Goal: Task Accomplishment & Management: Manage account settings

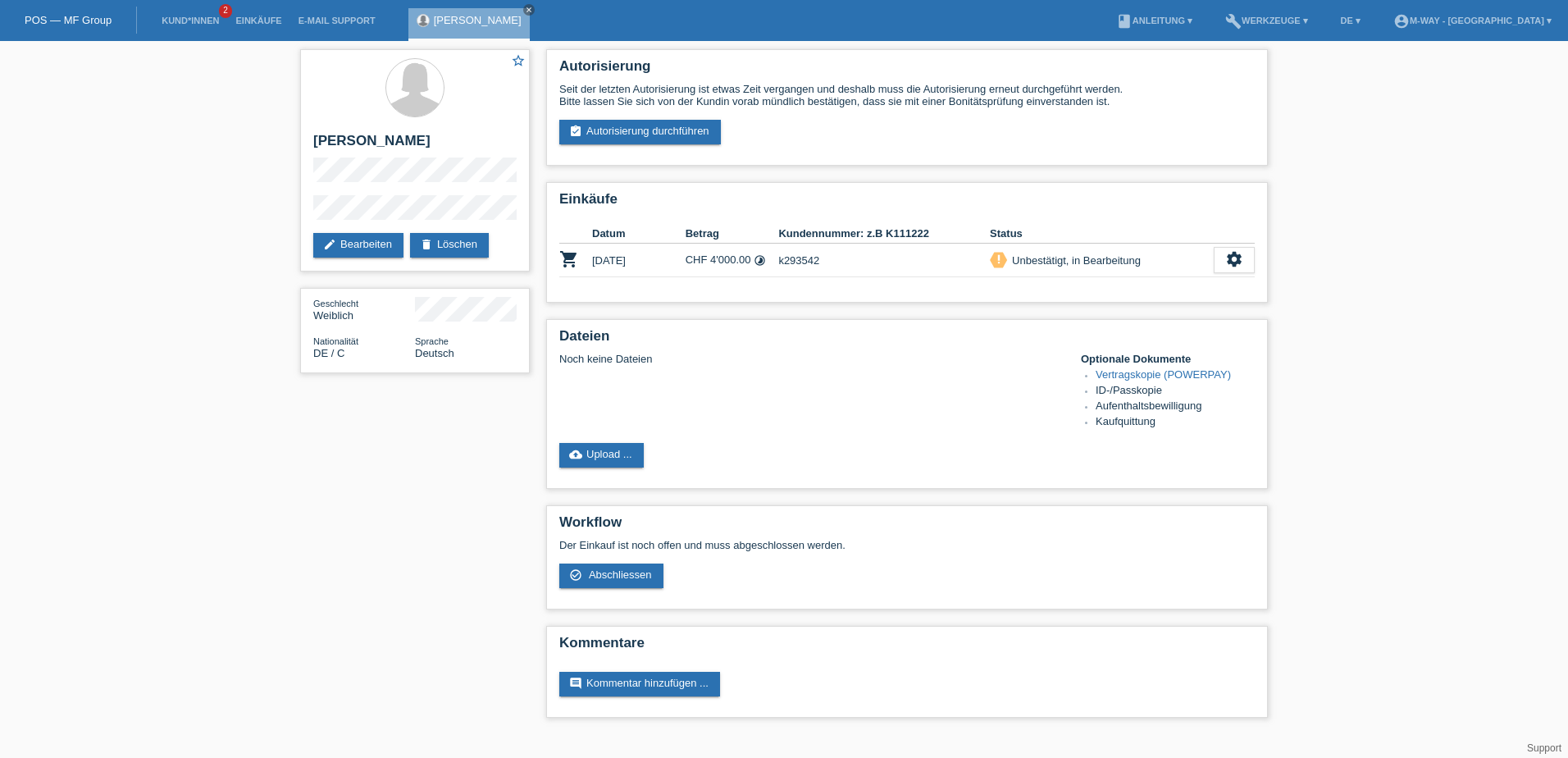
drag, startPoint x: 1278, startPoint y: 707, endPoint x: 1291, endPoint y: 706, distance: 13.0
click at [1288, 705] on div "star_border Saskia Kolb edit Bearbeiten delete Löschen Geschlecht Weiblich Nati…" at bounding box center [784, 388] width 1568 height 693
click at [1231, 260] on icon "settings" at bounding box center [1235, 259] width 18 height 18
click at [1103, 283] on span "Anzeigen" at bounding box center [1092, 285] width 50 height 19
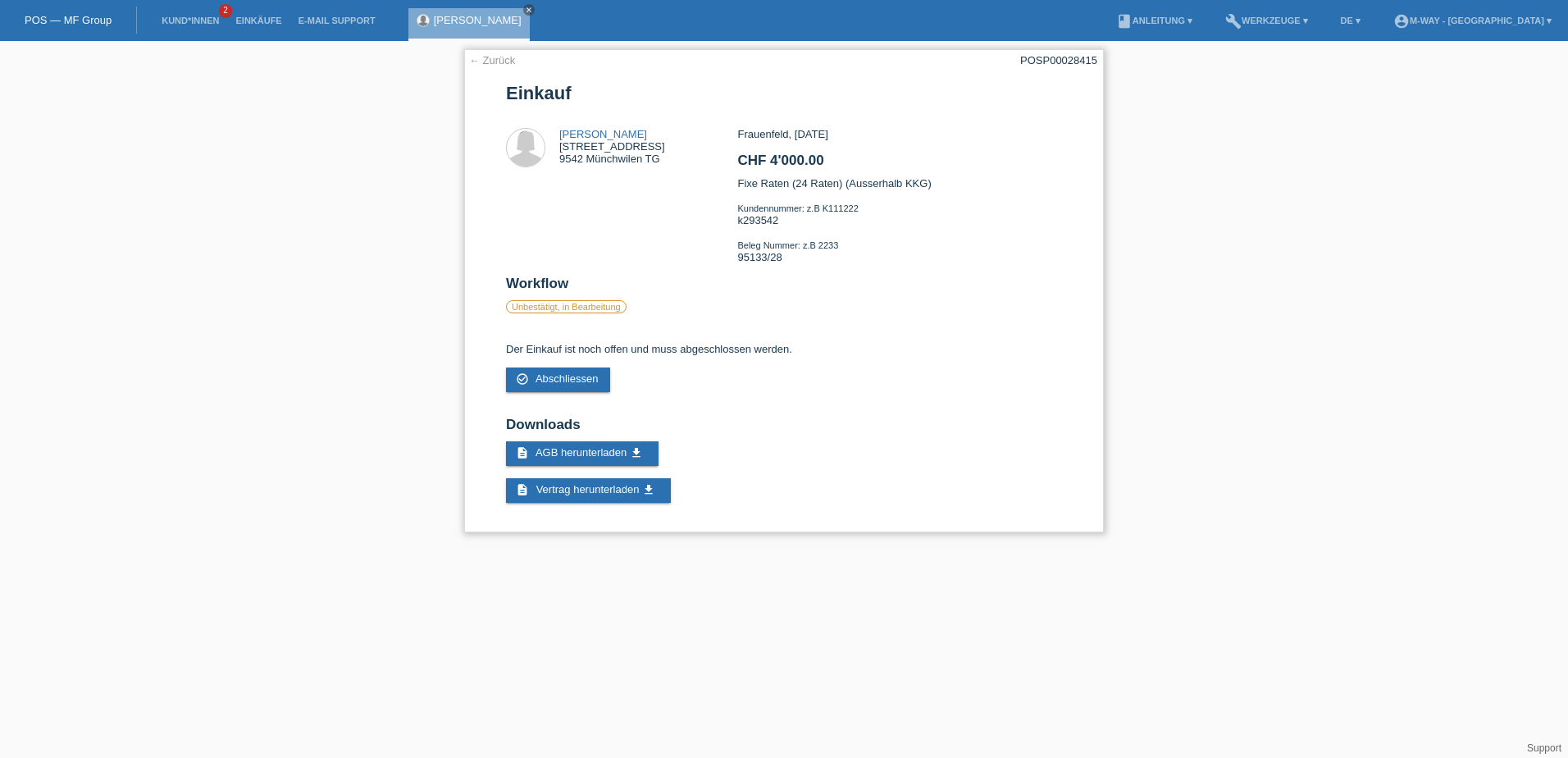
click at [796, 187] on div "Frauenfeld, [DATE] CHF 4'000.00 Fixe Raten (24 Raten) (Ausserhalb KKG) Kundennu…" at bounding box center [898, 201] width 324 height 148
click at [502, 58] on link "← Zurück" at bounding box center [492, 60] width 46 height 12
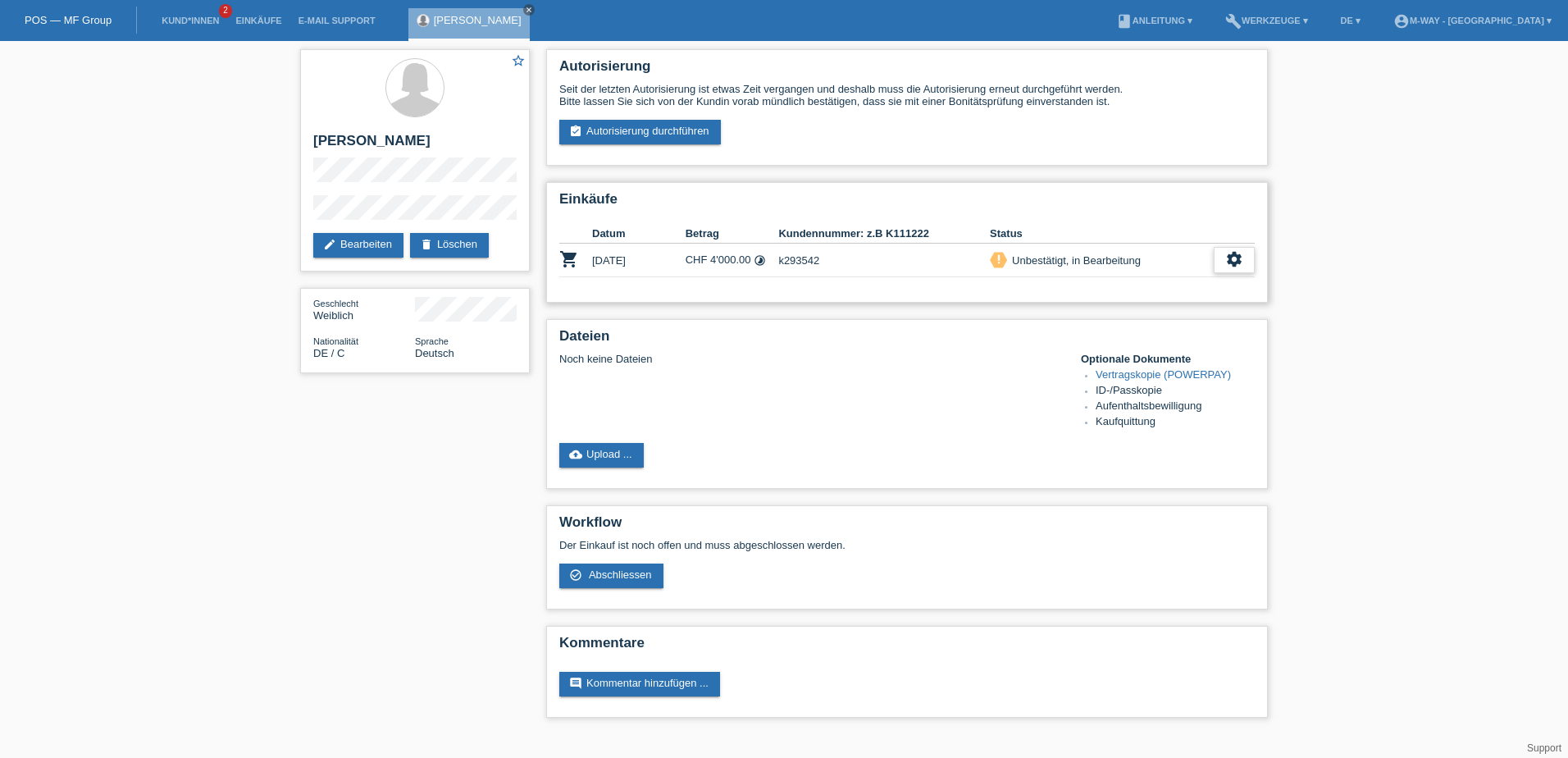
click at [1233, 264] on icon "settings" at bounding box center [1235, 259] width 18 height 18
click at [1083, 284] on span "Anzeigen" at bounding box center [1092, 285] width 50 height 19
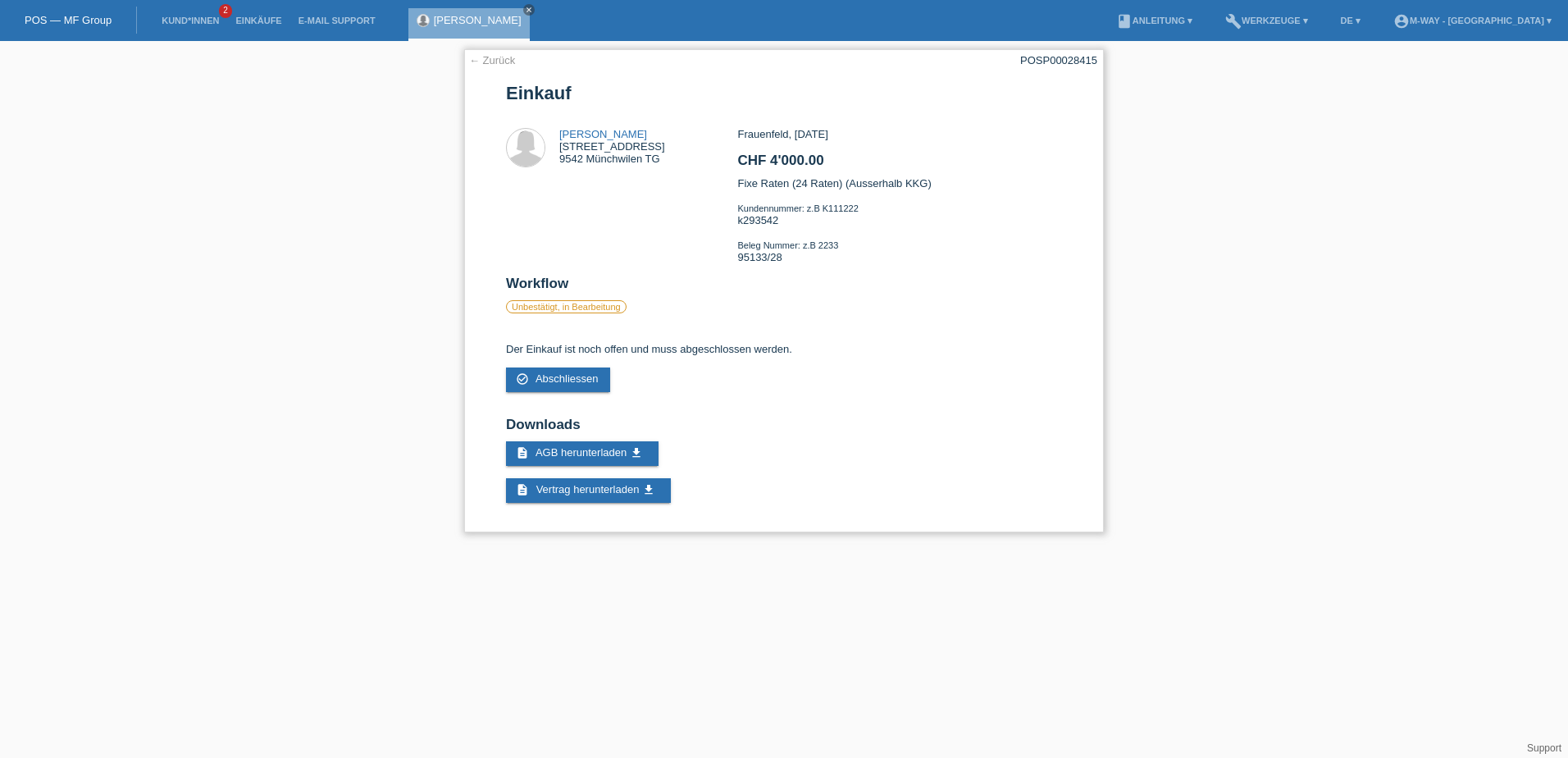
click at [485, 59] on link "← Zurück" at bounding box center [492, 60] width 46 height 12
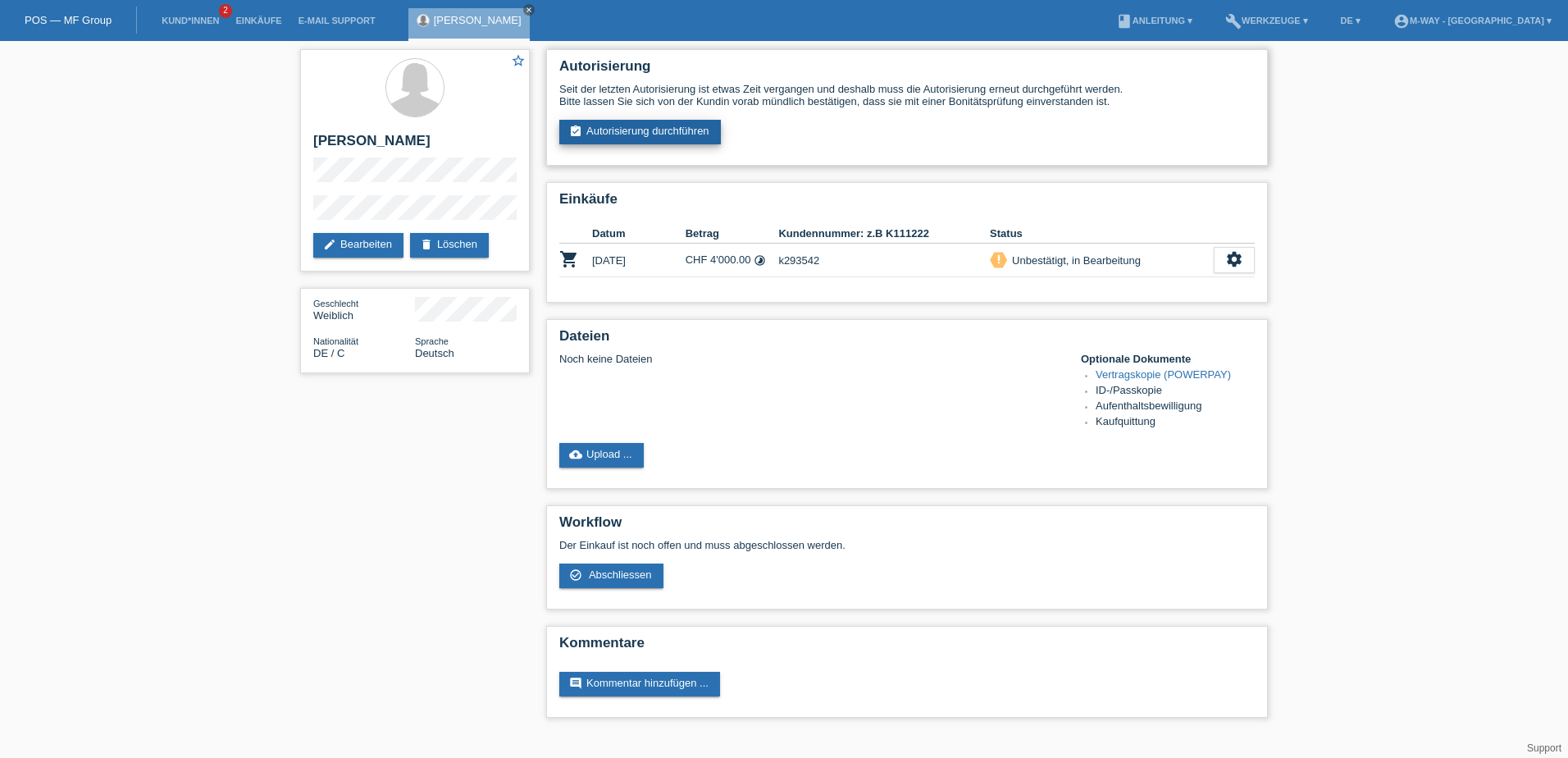
click at [703, 130] on link "assignment_turned_in Autorisierung durchführen" at bounding box center [640, 131] width 162 height 25
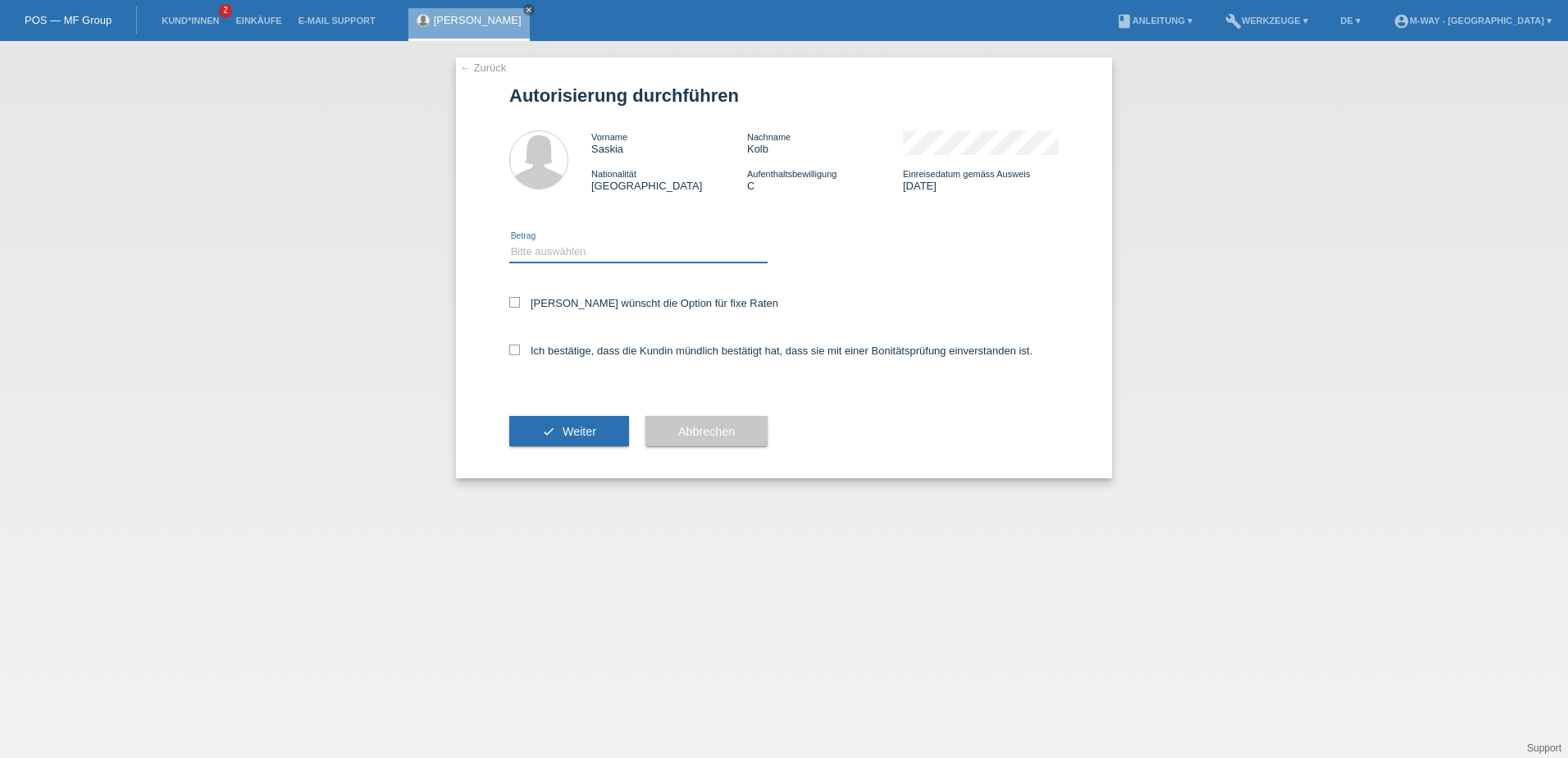
click at [570, 258] on select "Bitte auswählen CHF 1.00 - CHF 499.00 CHF 500.00 - CHF 1'999.00 CHF 2'000.00 - …" at bounding box center [637, 251] width 258 height 19
select select "3"
click at [509, 242] on select "Bitte auswählen CHF 1.00 - CHF 499.00 CHF 500.00 - CHF 1'999.00 CHF 2'000.00 - …" at bounding box center [637, 251] width 258 height 19
click at [514, 348] on icon at bounding box center [514, 350] width 11 height 11
click at [514, 348] on input "Ich bestätige, dass die Kundin mündlich bestätigt hat, dass sie mit einer Bonit…" at bounding box center [514, 350] width 11 height 11
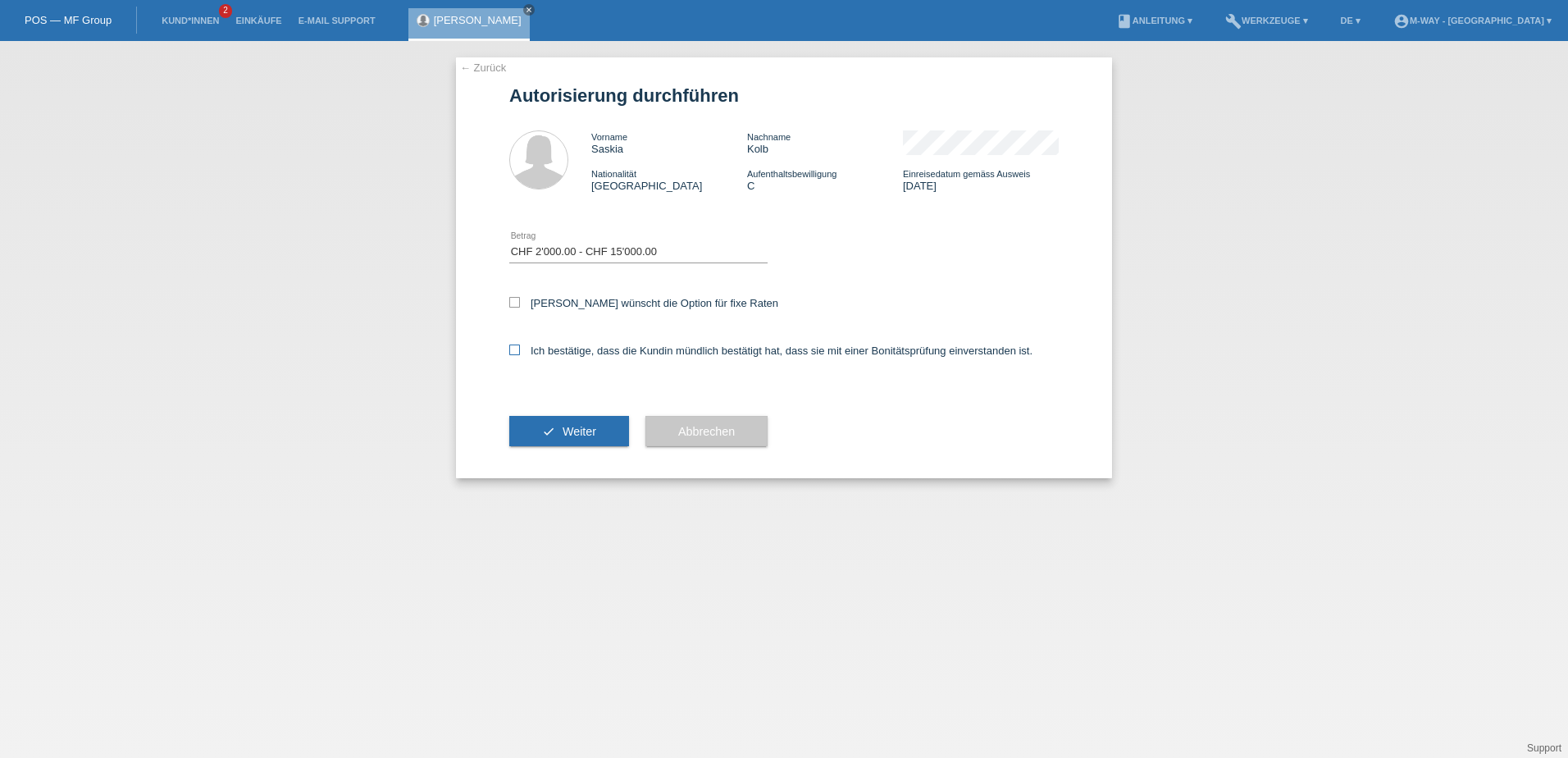
checkbox input "true"
click at [514, 304] on icon at bounding box center [514, 302] width 11 height 11
click at [514, 304] on input "[PERSON_NAME] wünscht die Option für fixe Raten" at bounding box center [514, 302] width 11 height 11
checkbox input "true"
click at [588, 436] on span "Weiter" at bounding box center [579, 431] width 34 height 13
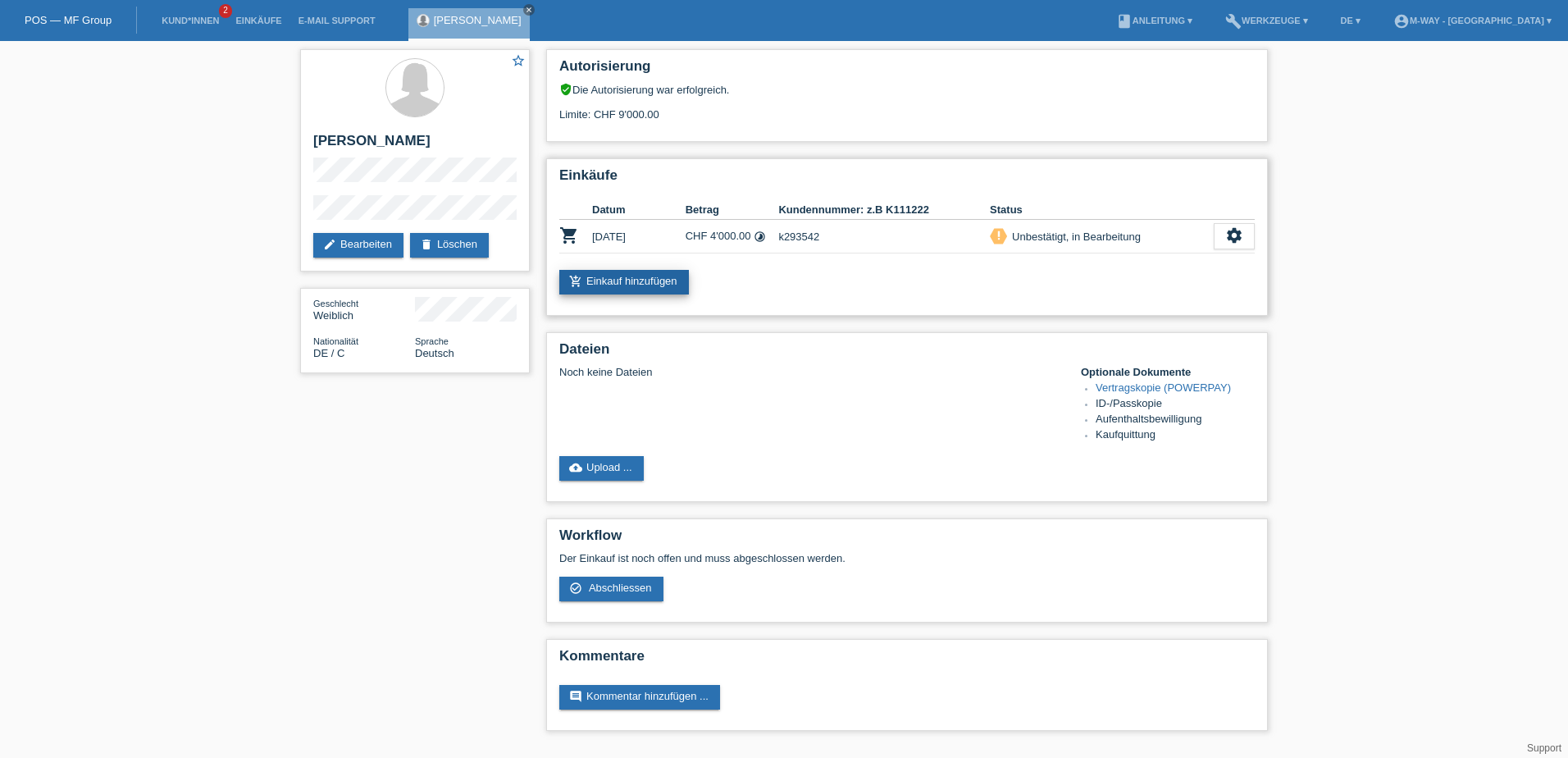
click at [630, 283] on link "add_shopping_cart Einkauf hinzufügen" at bounding box center [624, 282] width 130 height 25
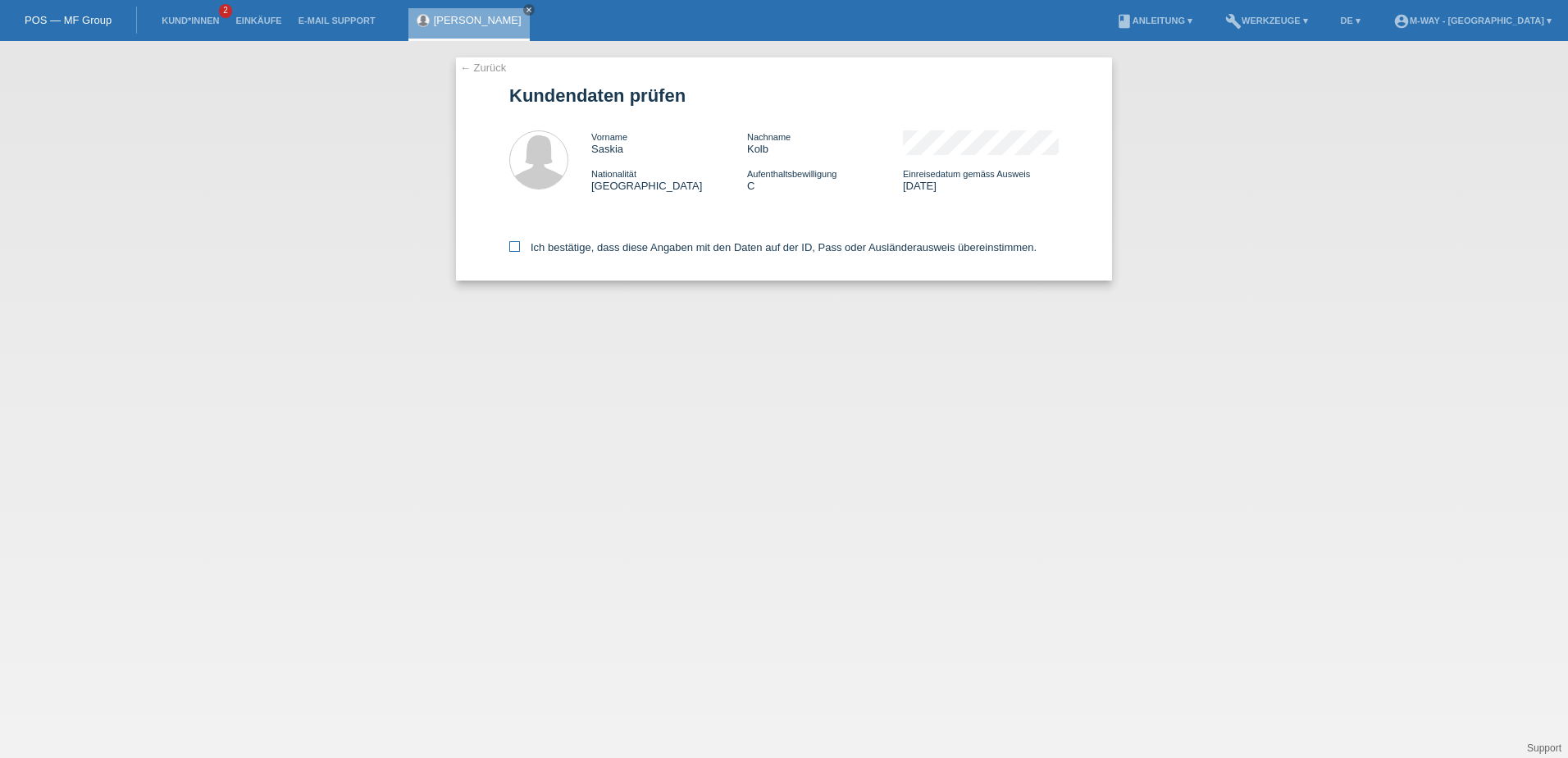
click at [515, 246] on icon at bounding box center [514, 246] width 11 height 11
click at [515, 246] on input "Ich bestätige, dass diese Angaben mit den Daten auf der ID, Pass oder Ausländer…" at bounding box center [514, 246] width 11 height 11
checkbox input "true"
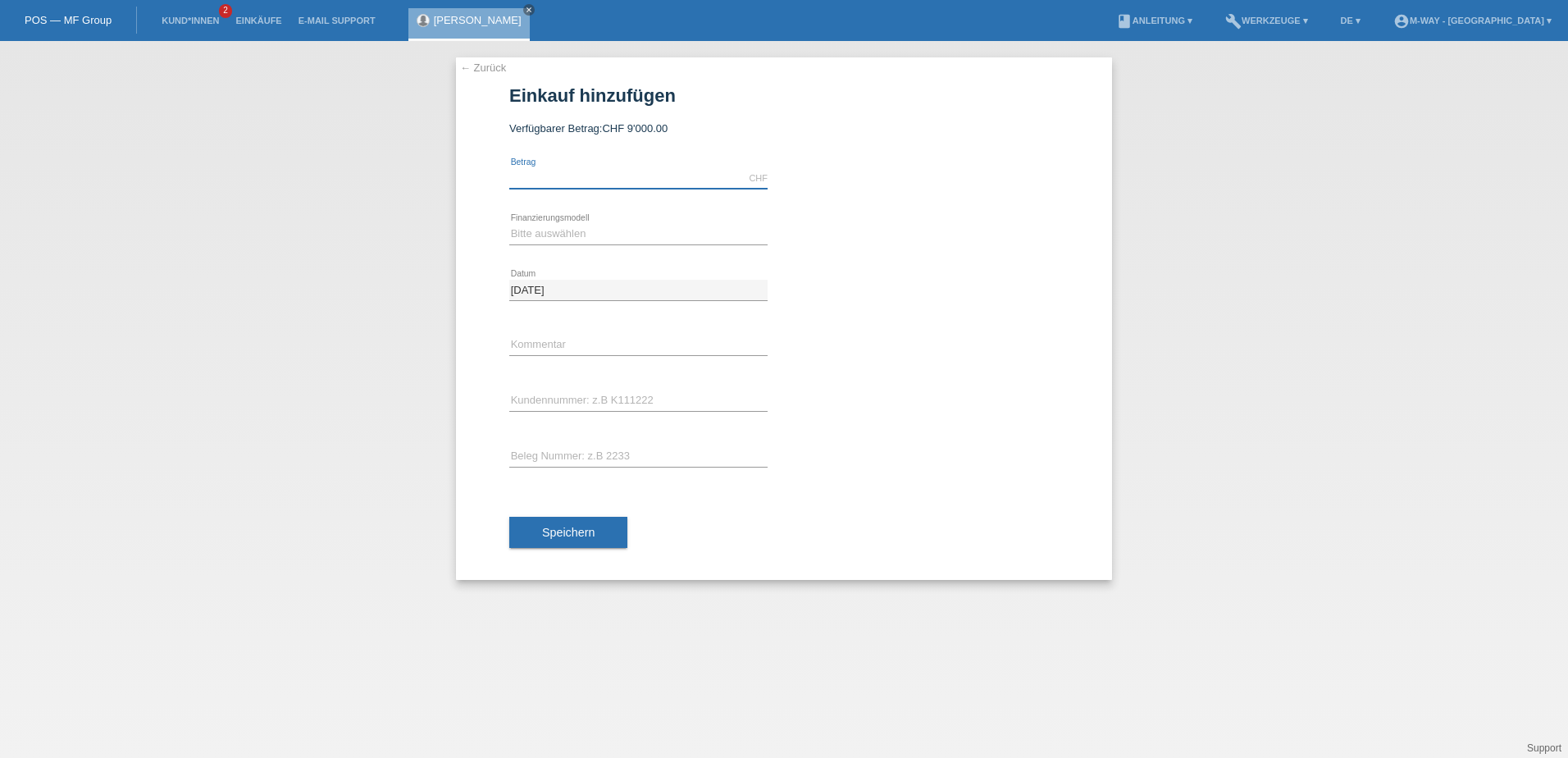
click at [566, 183] on input "text" at bounding box center [637, 178] width 258 height 20
type input "2489.20"
click at [639, 240] on select "Bitte auswählen Fixe Raten Kauf auf Rechnung mit Teilzahlungsoption" at bounding box center [637, 233] width 258 height 19
select select "77"
click at [509, 224] on select "Bitte auswählen Fixe Raten Kauf auf Rechnung mit Teilzahlungsoption" at bounding box center [637, 233] width 258 height 19
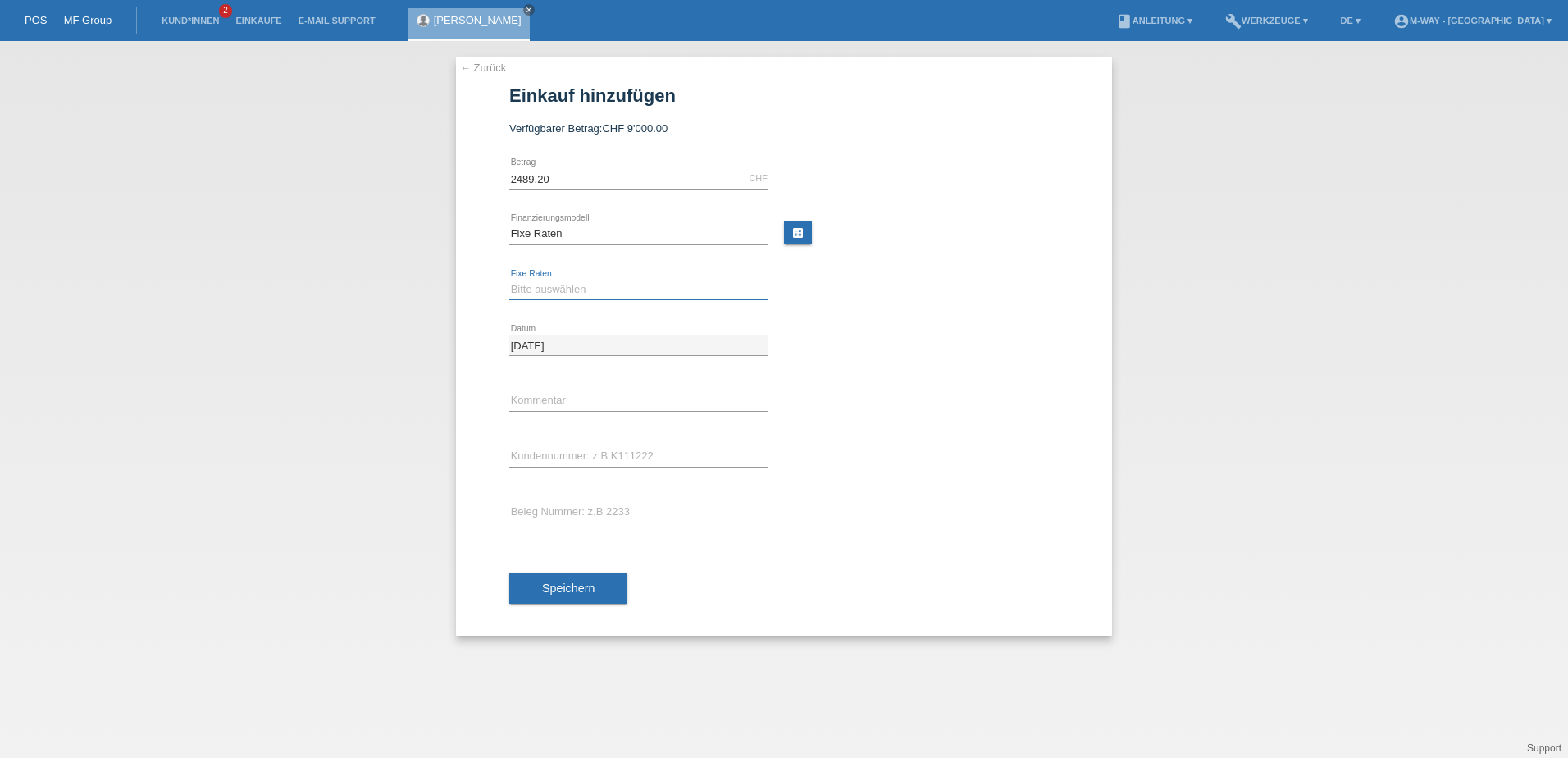
click at [577, 293] on select "Bitte auswählen 4 Raten 5 Raten 6 Raten 7 Raten 8 Raten 9 Raten 10 Raten 11 Rat…" at bounding box center [637, 288] width 258 height 19
select select "202"
click at [509, 279] on select "Bitte auswählen 4 Raten 5 Raten 6 Raten 7 Raten 8 Raten 9 Raten 10 Raten 11 Rat…" at bounding box center [637, 288] width 258 height 19
click at [566, 461] on input "text" at bounding box center [637, 457] width 258 height 20
type input "K293542"
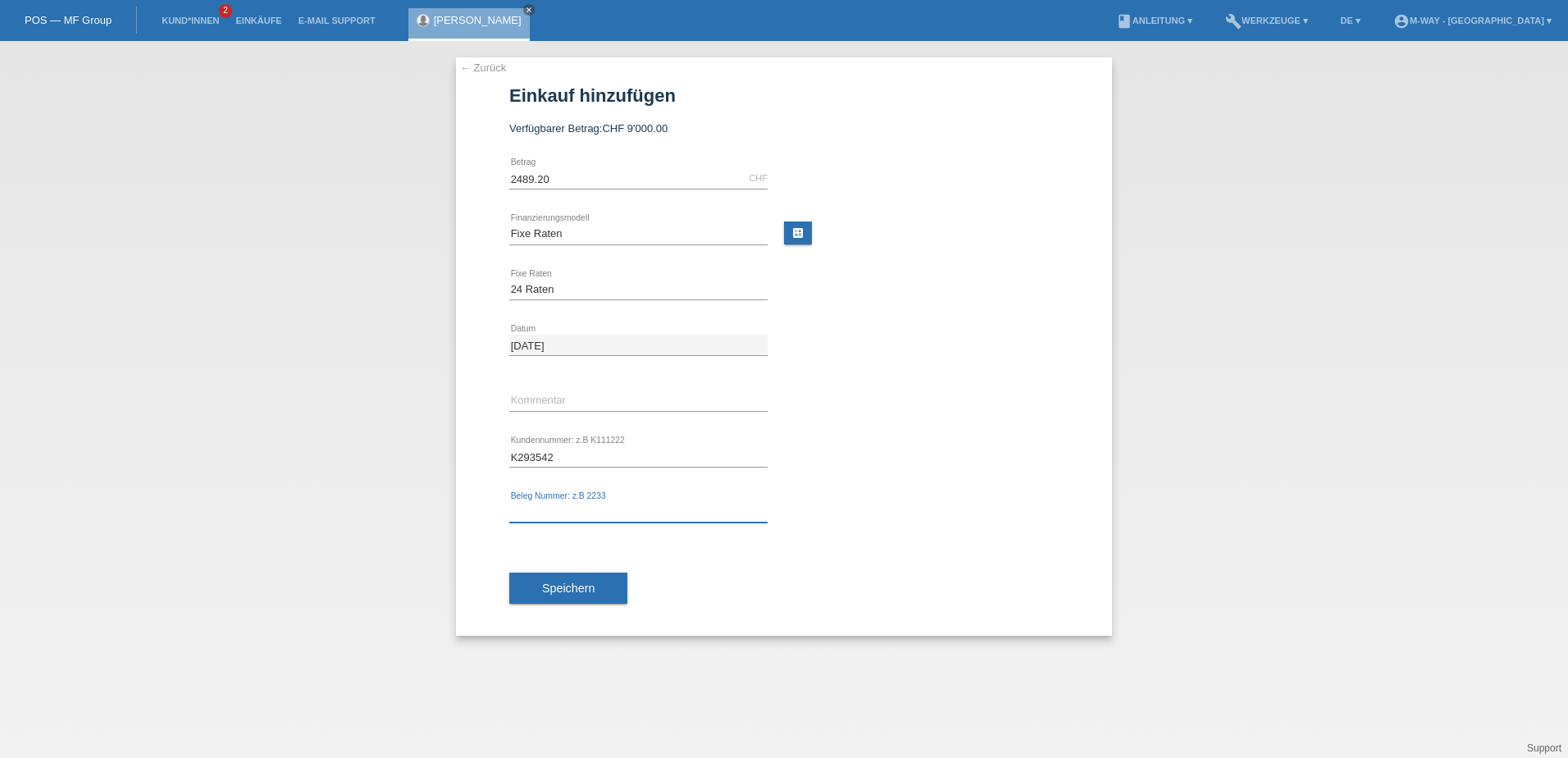
click at [562, 513] on input "text" at bounding box center [637, 512] width 258 height 20
type input "95166/28"
click at [551, 584] on span "Speichern" at bounding box center [568, 588] width 52 height 13
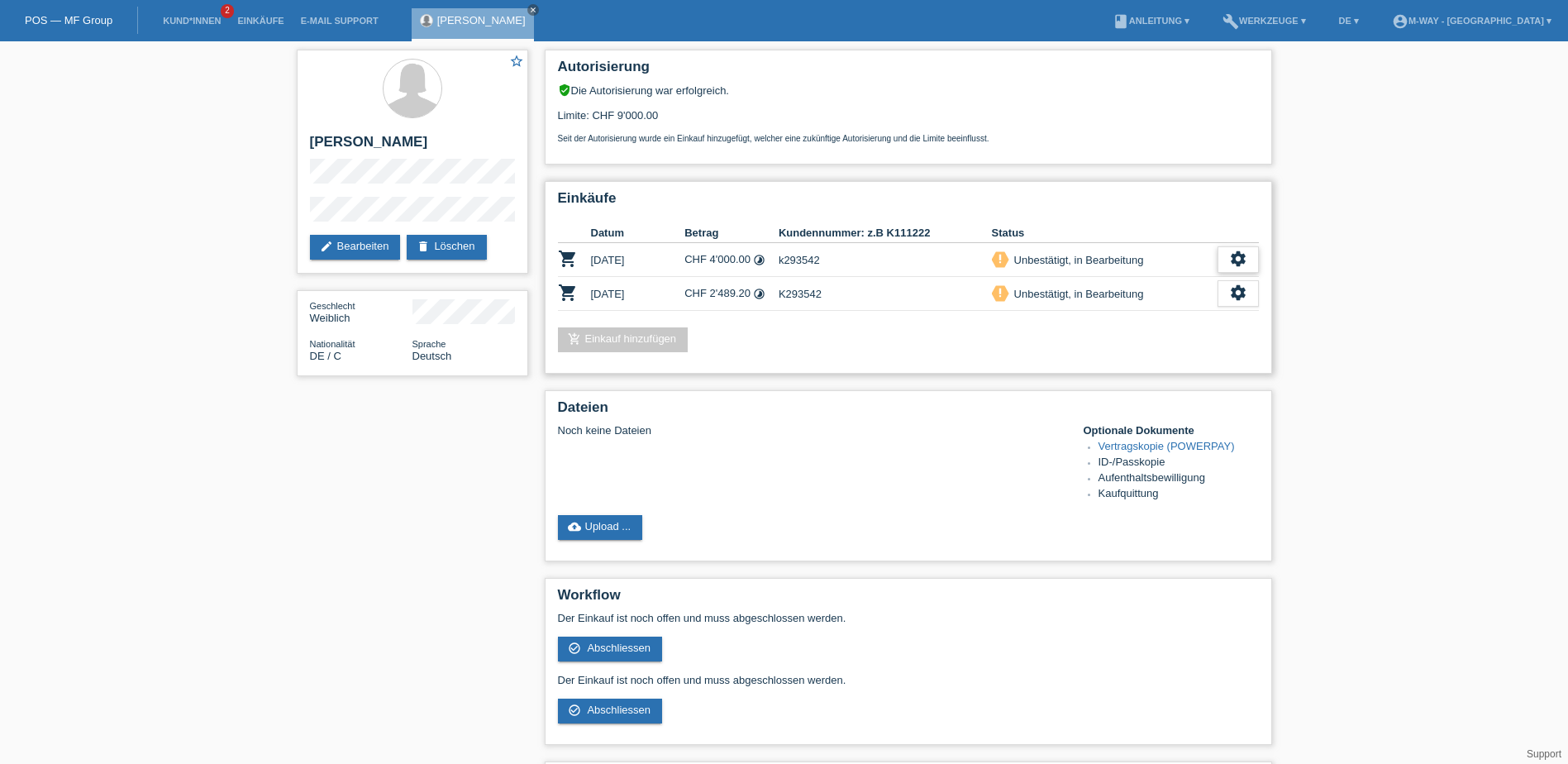
click at [1240, 262] on icon "settings" at bounding box center [1238, 259] width 19 height 19
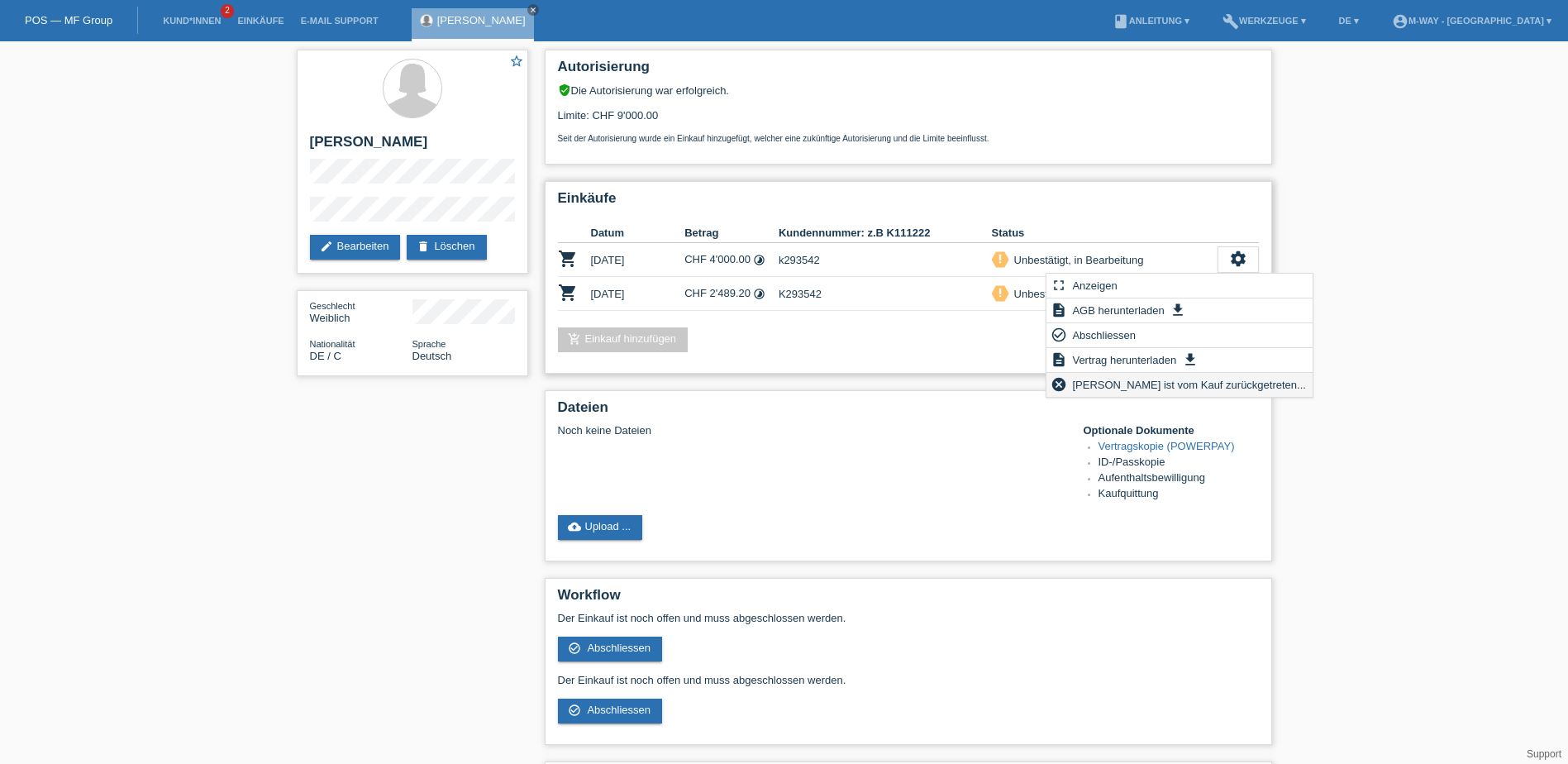
click at [1193, 386] on span "Kundin ist vom Kauf zurückgetreten..." at bounding box center [1189, 383] width 239 height 19
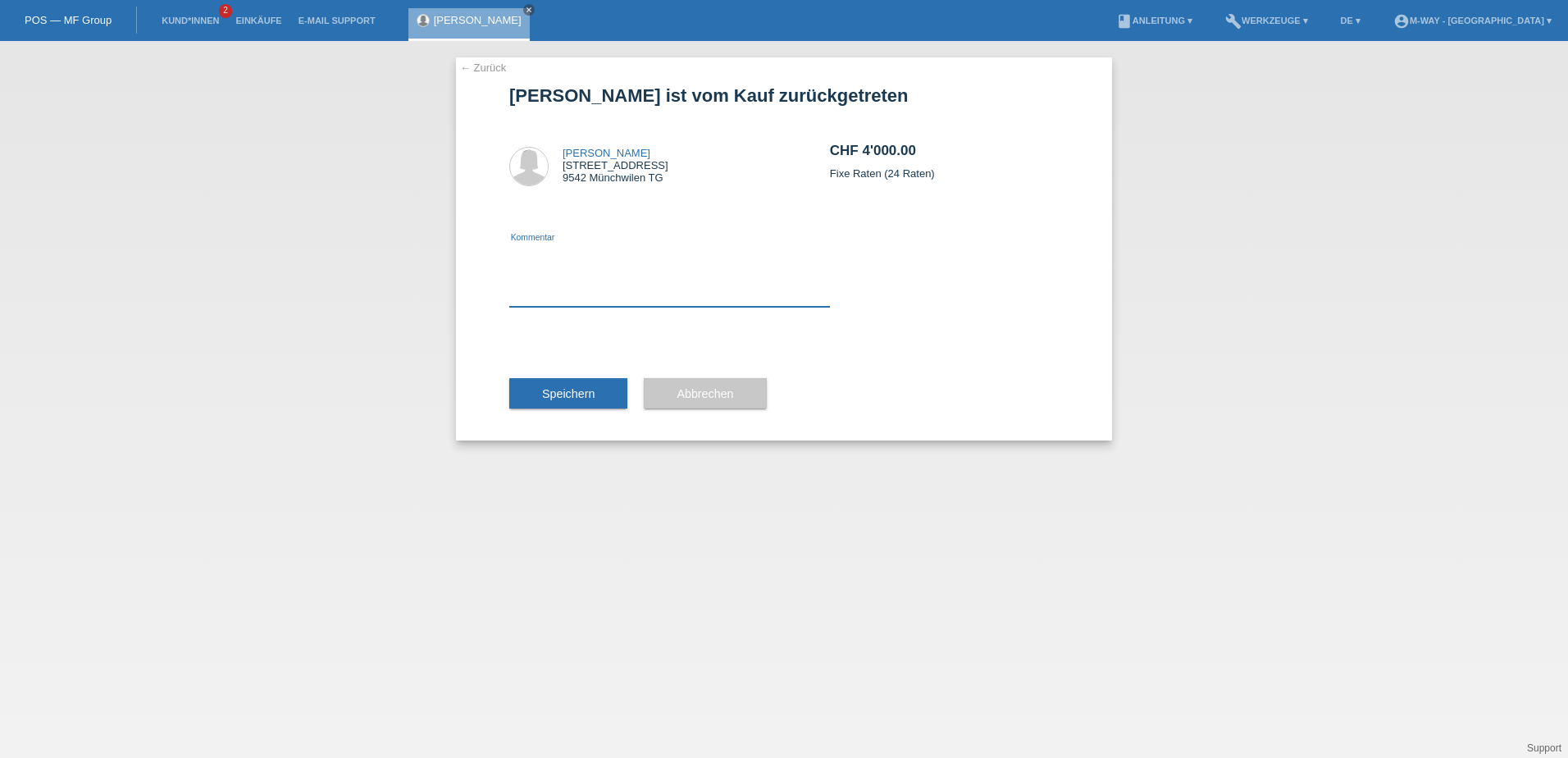
click at [645, 300] on textarea at bounding box center [669, 275] width 321 height 63
type textarea "den 2. Auftrag beachten"
click at [601, 393] on button "Speichern" at bounding box center [568, 393] width 118 height 31
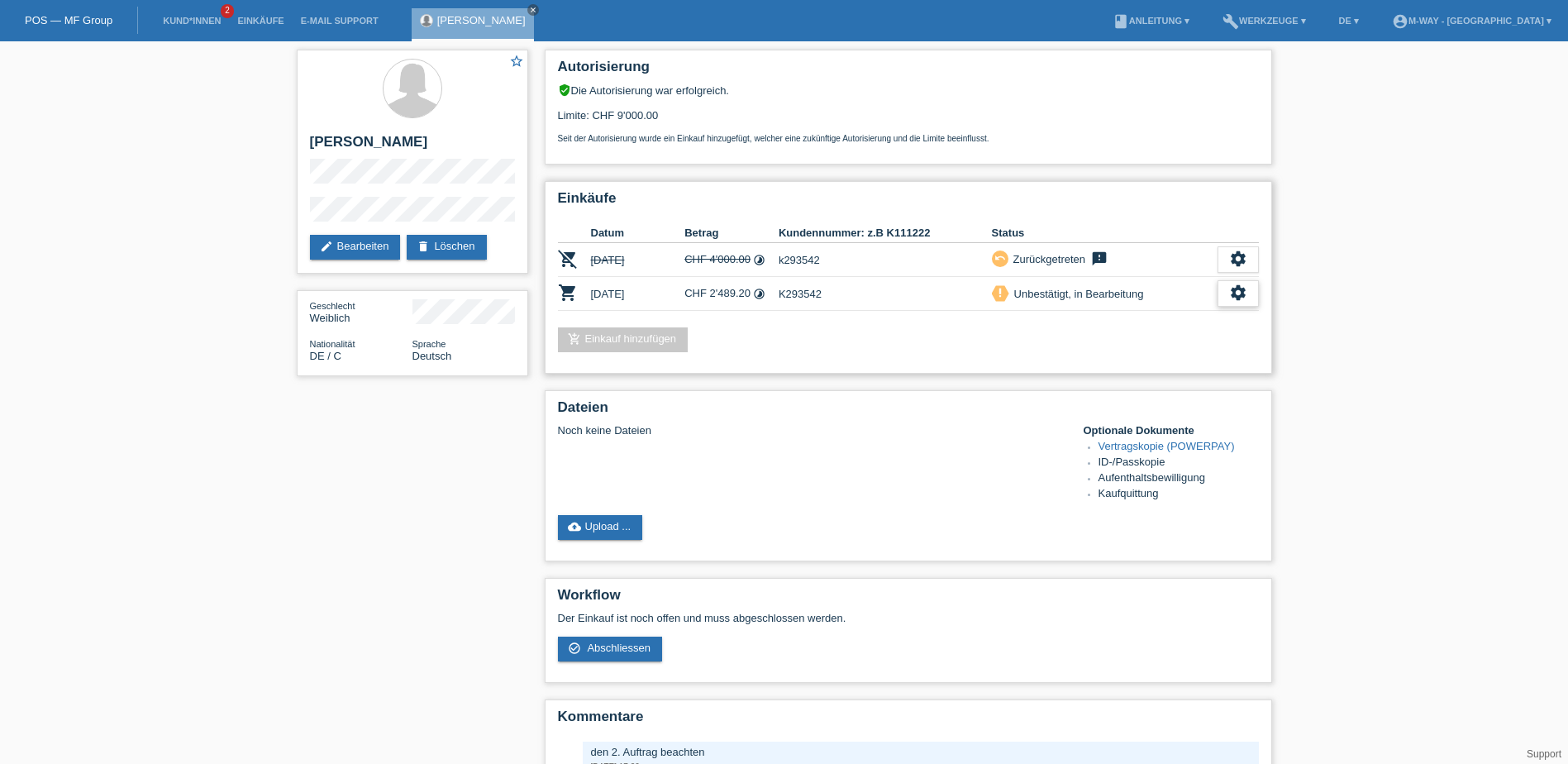
click at [1236, 297] on icon "settings" at bounding box center [1238, 293] width 19 height 19
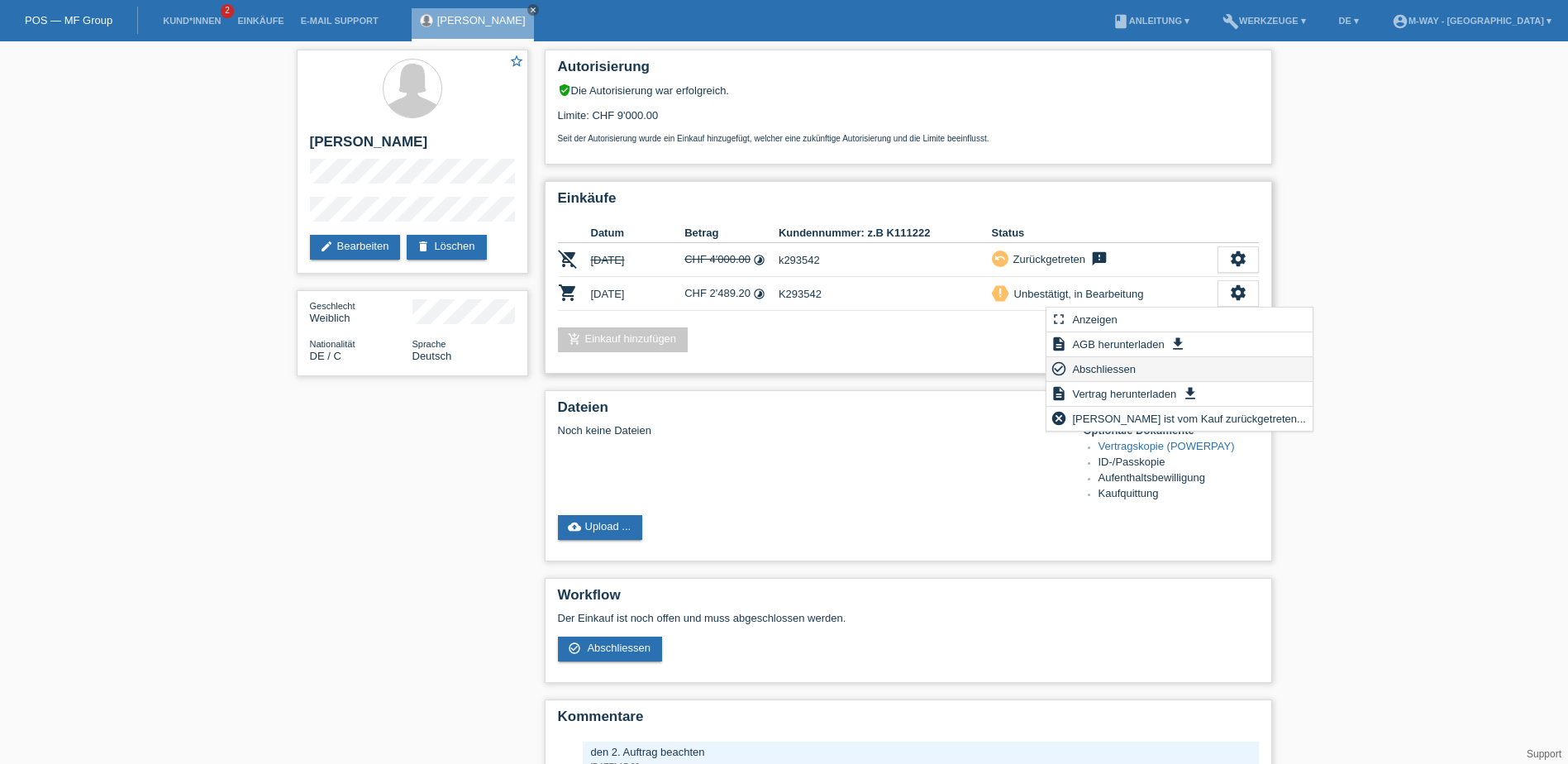
click at [1143, 373] on div "check_circle_outline Abschliessen" at bounding box center [1179, 369] width 266 height 25
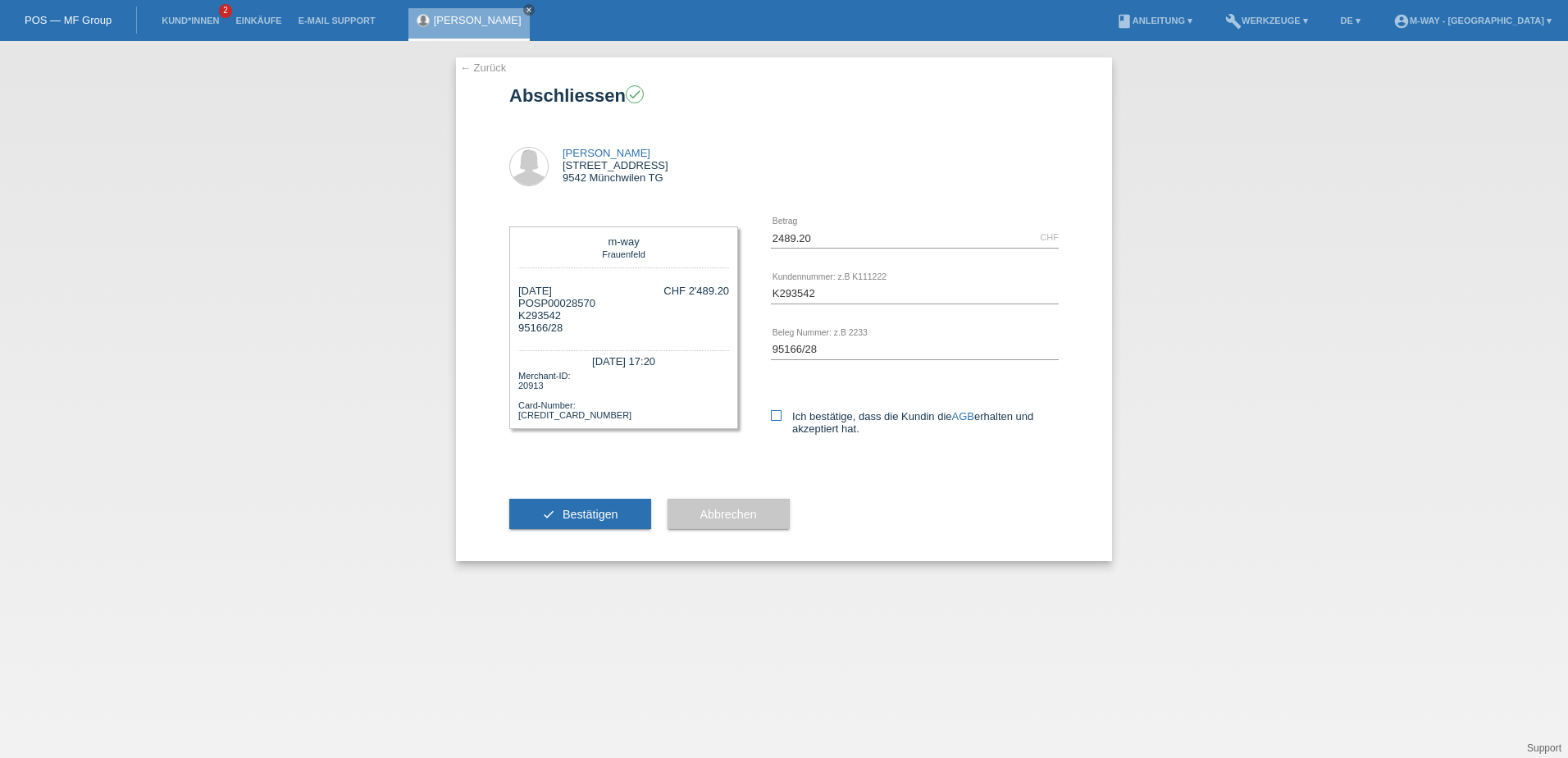
click at [772, 413] on icon at bounding box center [776, 415] width 11 height 11
click at [772, 413] on input "Ich bestätige, dass die Kundin die AGB erhalten und akzeptiert hat." at bounding box center [776, 415] width 11 height 11
checkbox input "true"
click at [606, 508] on span "Bestätigen" at bounding box center [590, 515] width 56 height 13
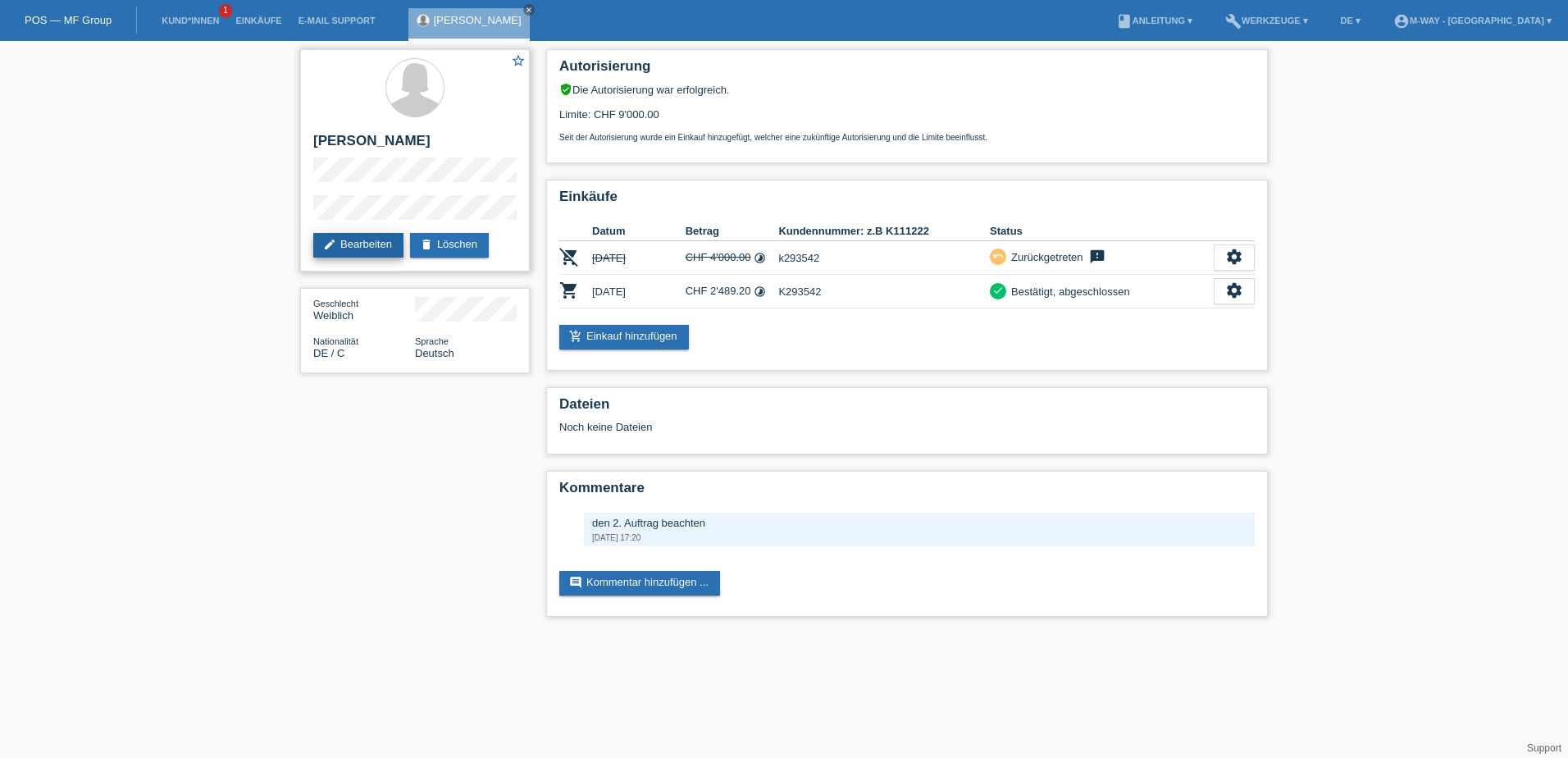
click at [357, 256] on link "edit Bearbeiten" at bounding box center [358, 245] width 90 height 25
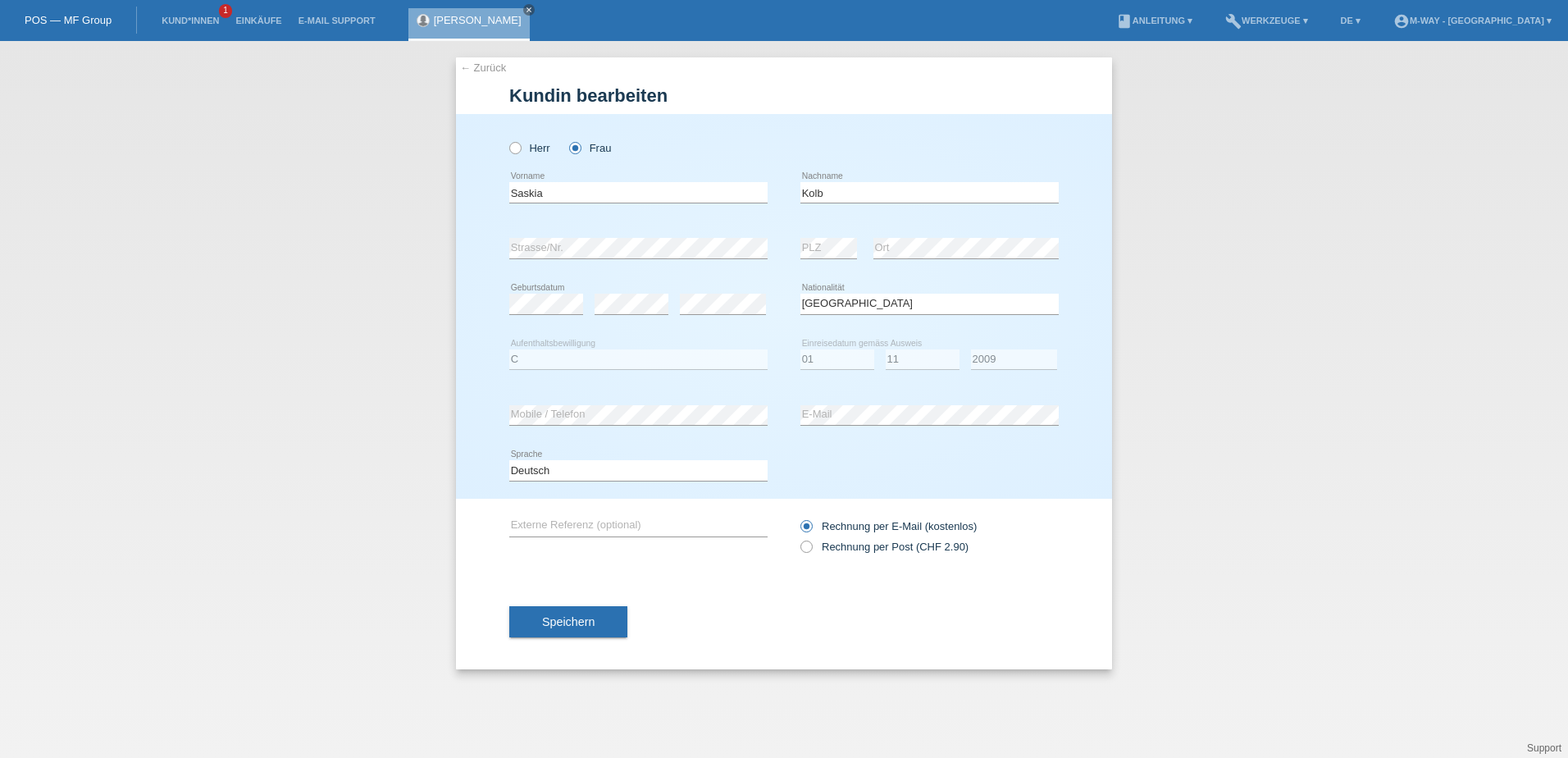
select select "DE"
select select "C"
select select "01"
select select "11"
select select "2009"
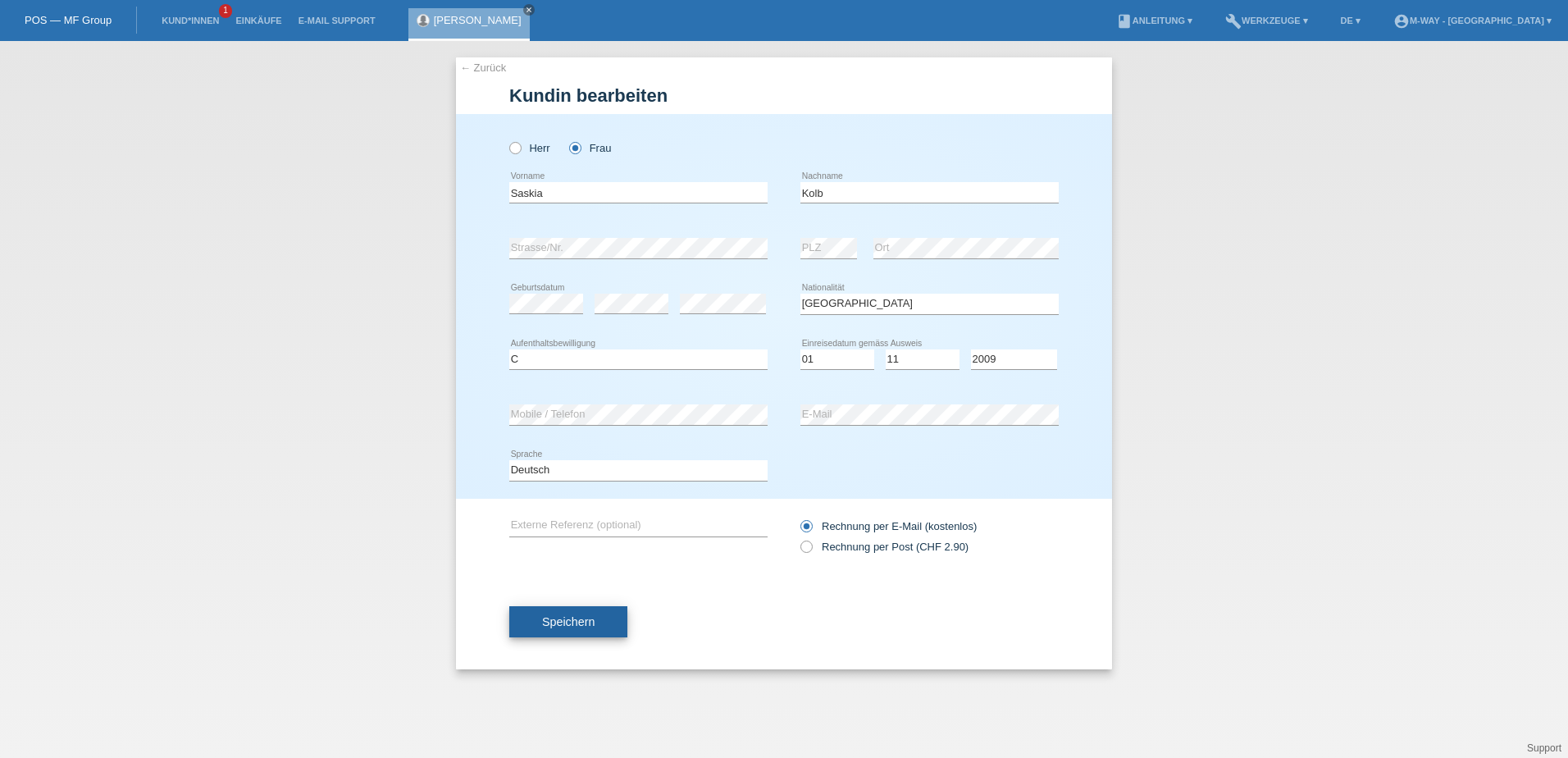
click at [600, 618] on button "Speichern" at bounding box center [568, 622] width 118 height 31
